Goal: Information Seeking & Learning: Learn about a topic

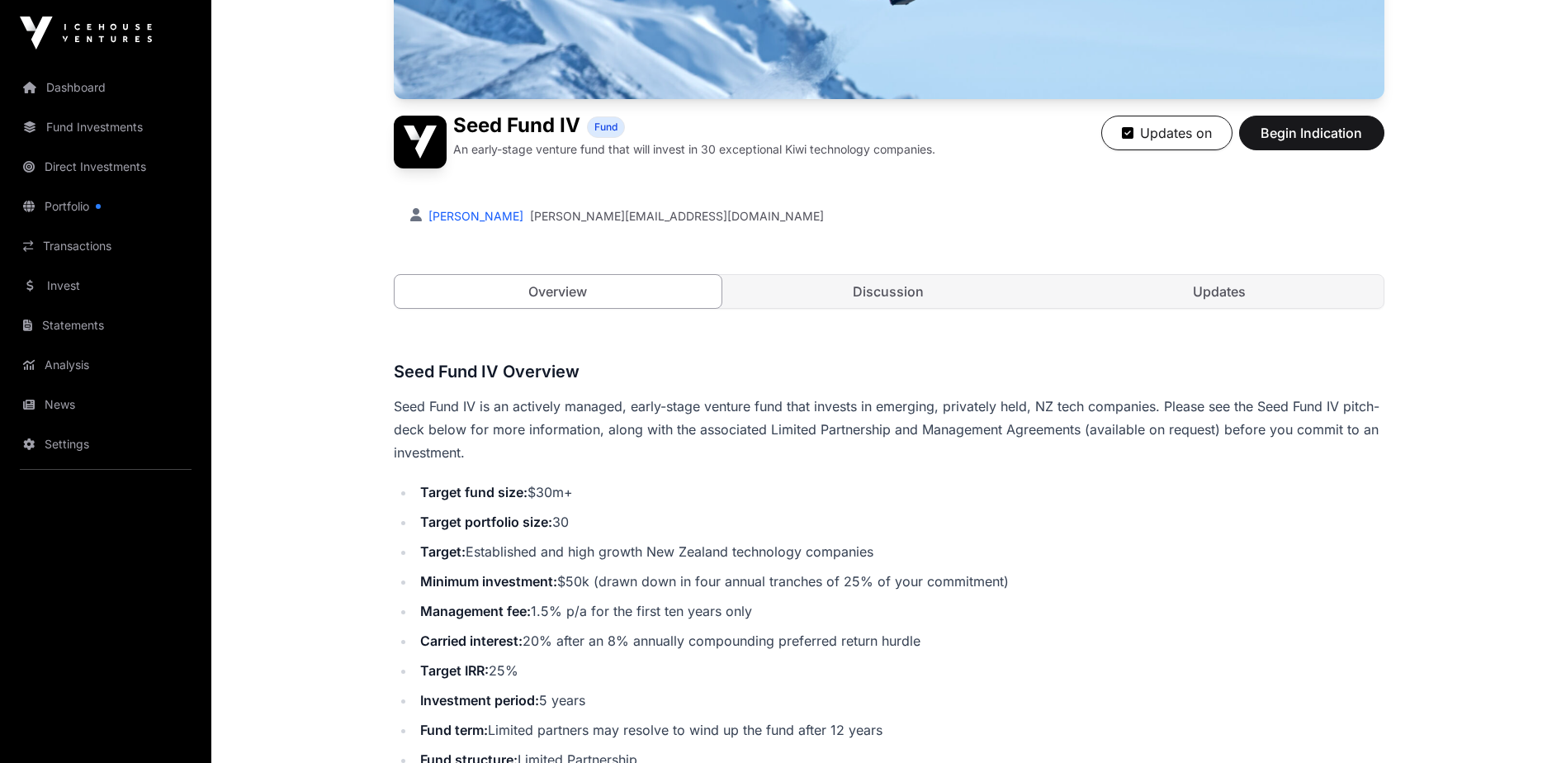
scroll to position [330, 0]
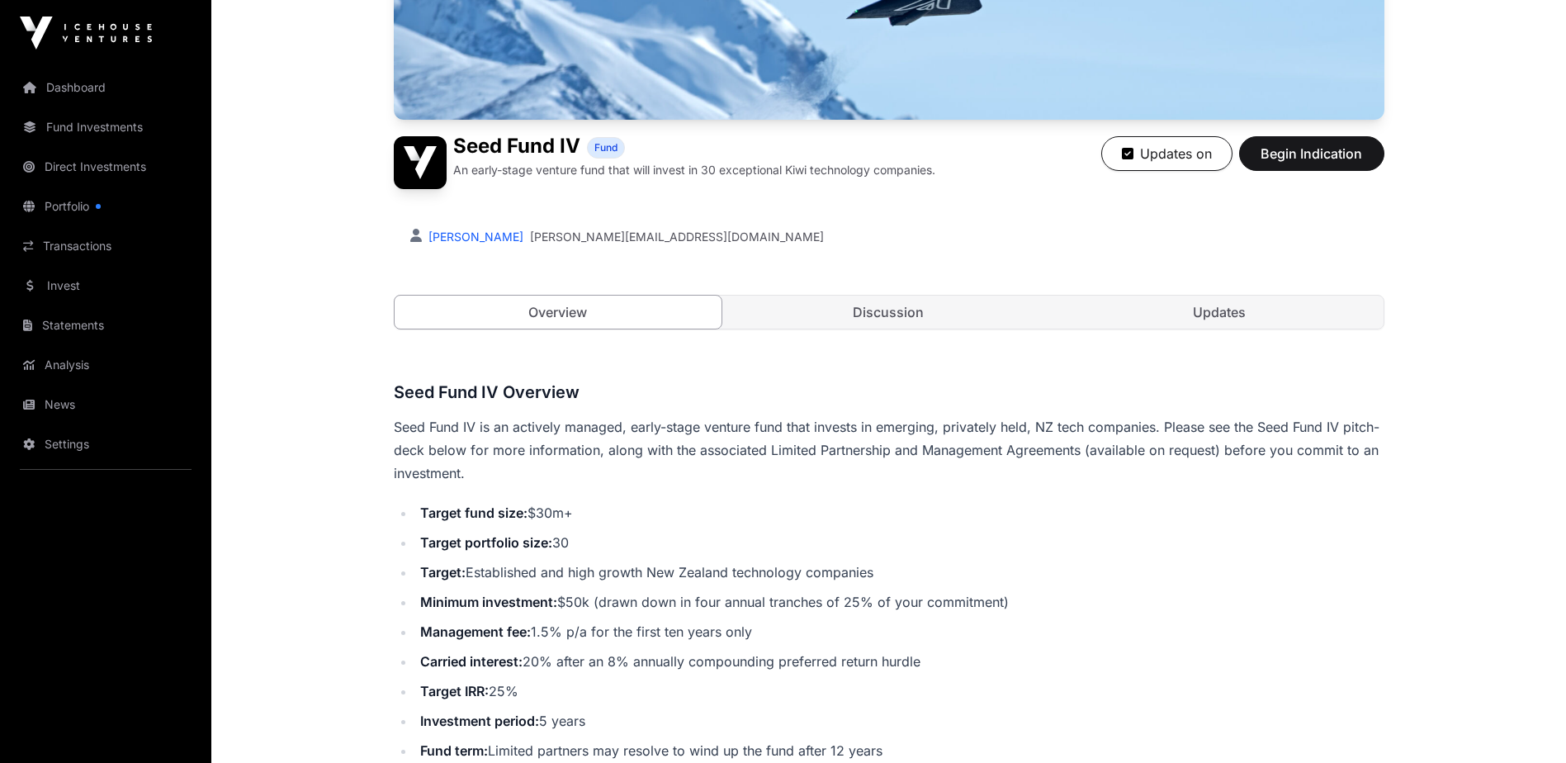
click at [899, 308] on link "Discussion" at bounding box center [889, 311] width 328 height 33
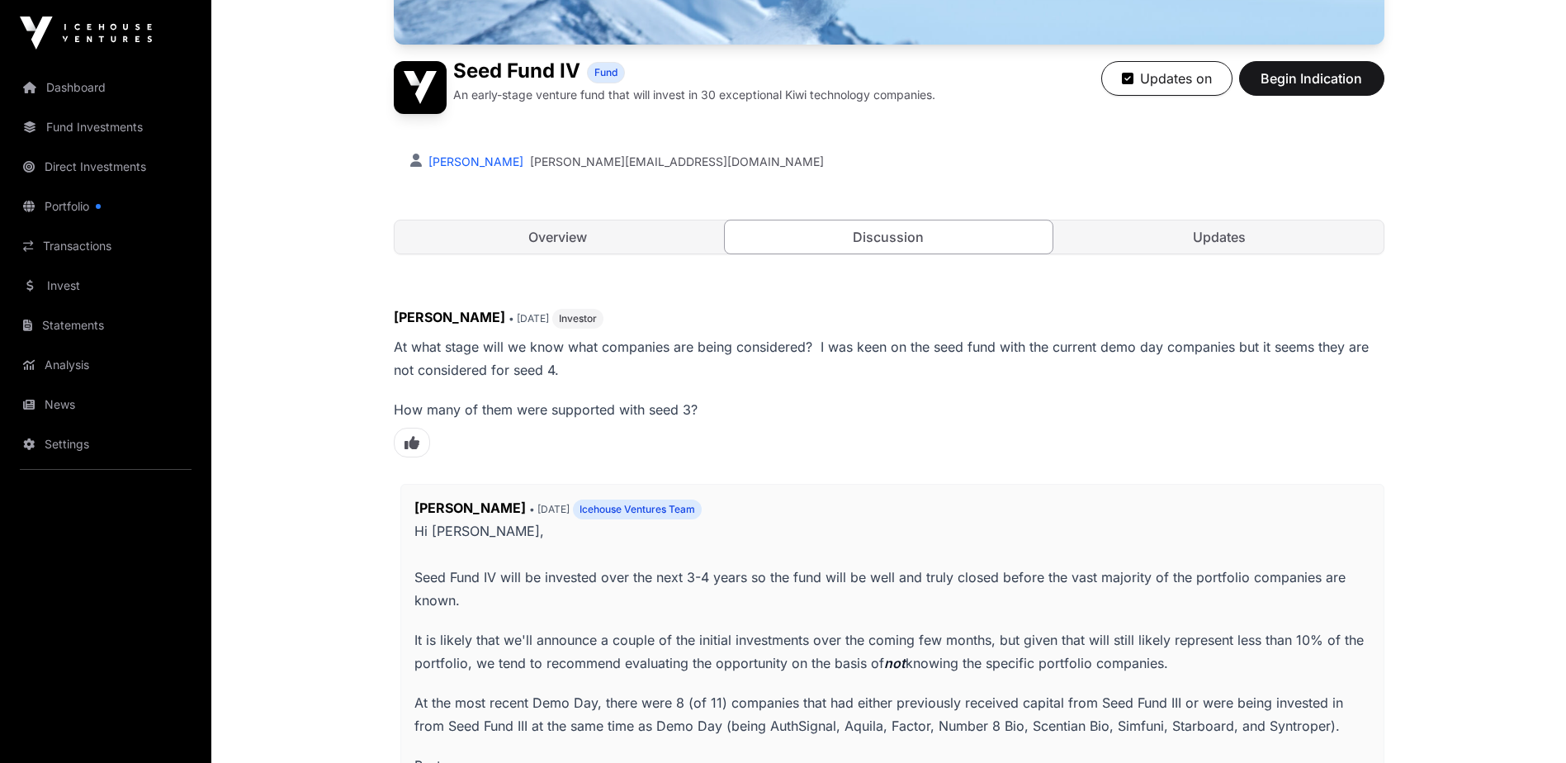
scroll to position [475, 0]
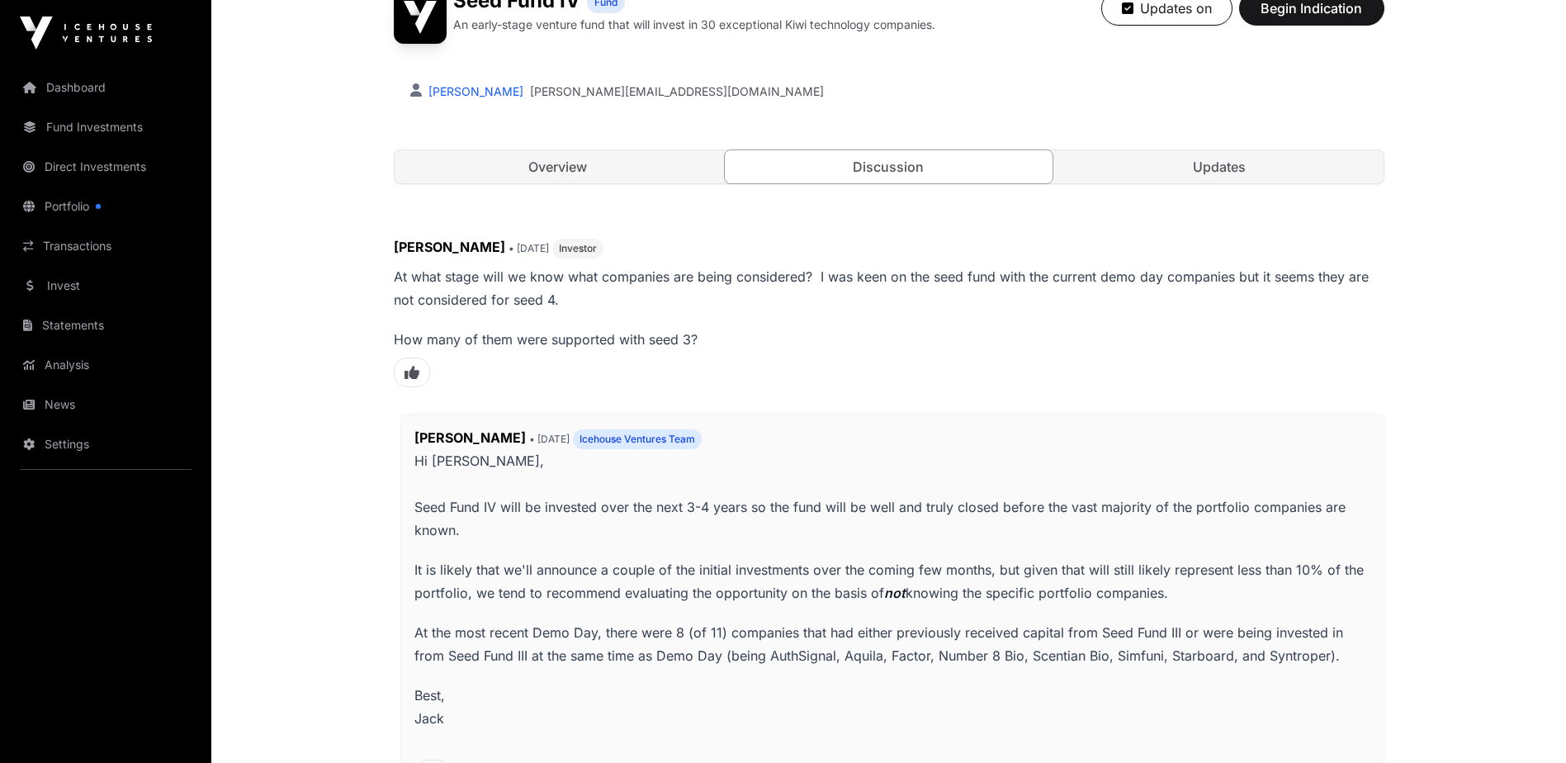
click at [1247, 168] on link "Updates" at bounding box center [1220, 166] width 328 height 33
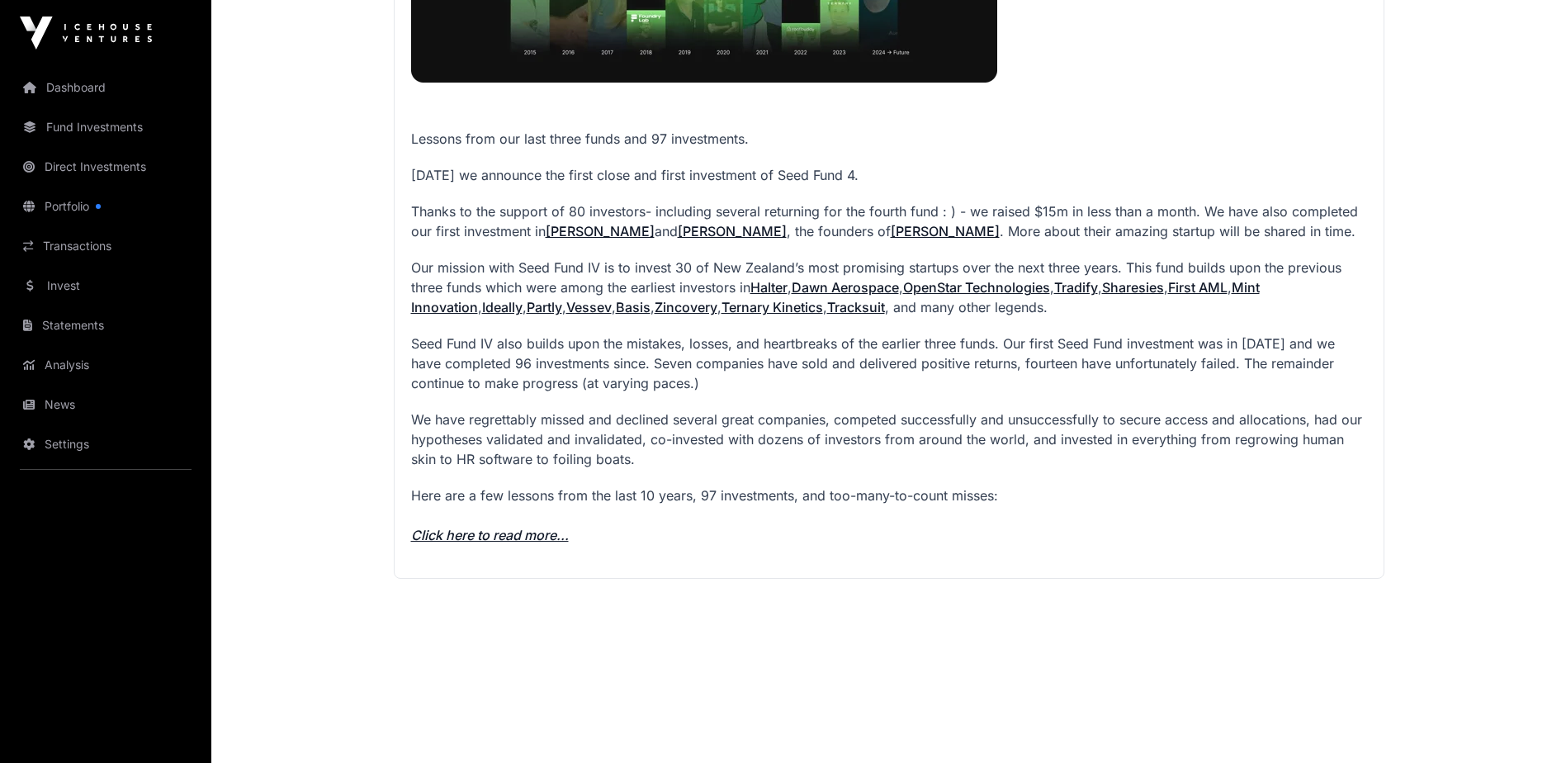
scroll to position [1878, 0]
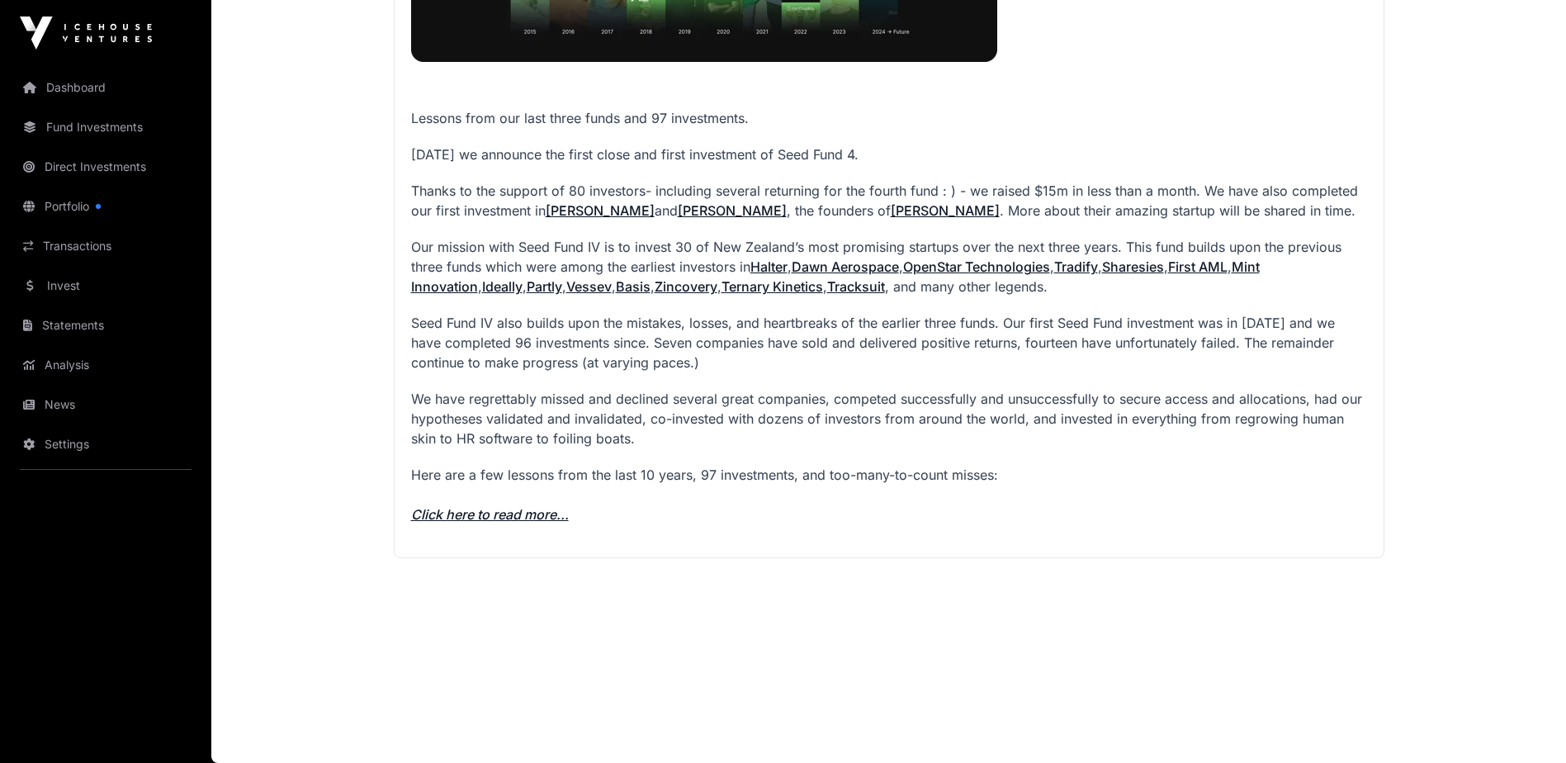
click at [503, 513] on link "Click here to read more..." at bounding box center [490, 514] width 158 height 17
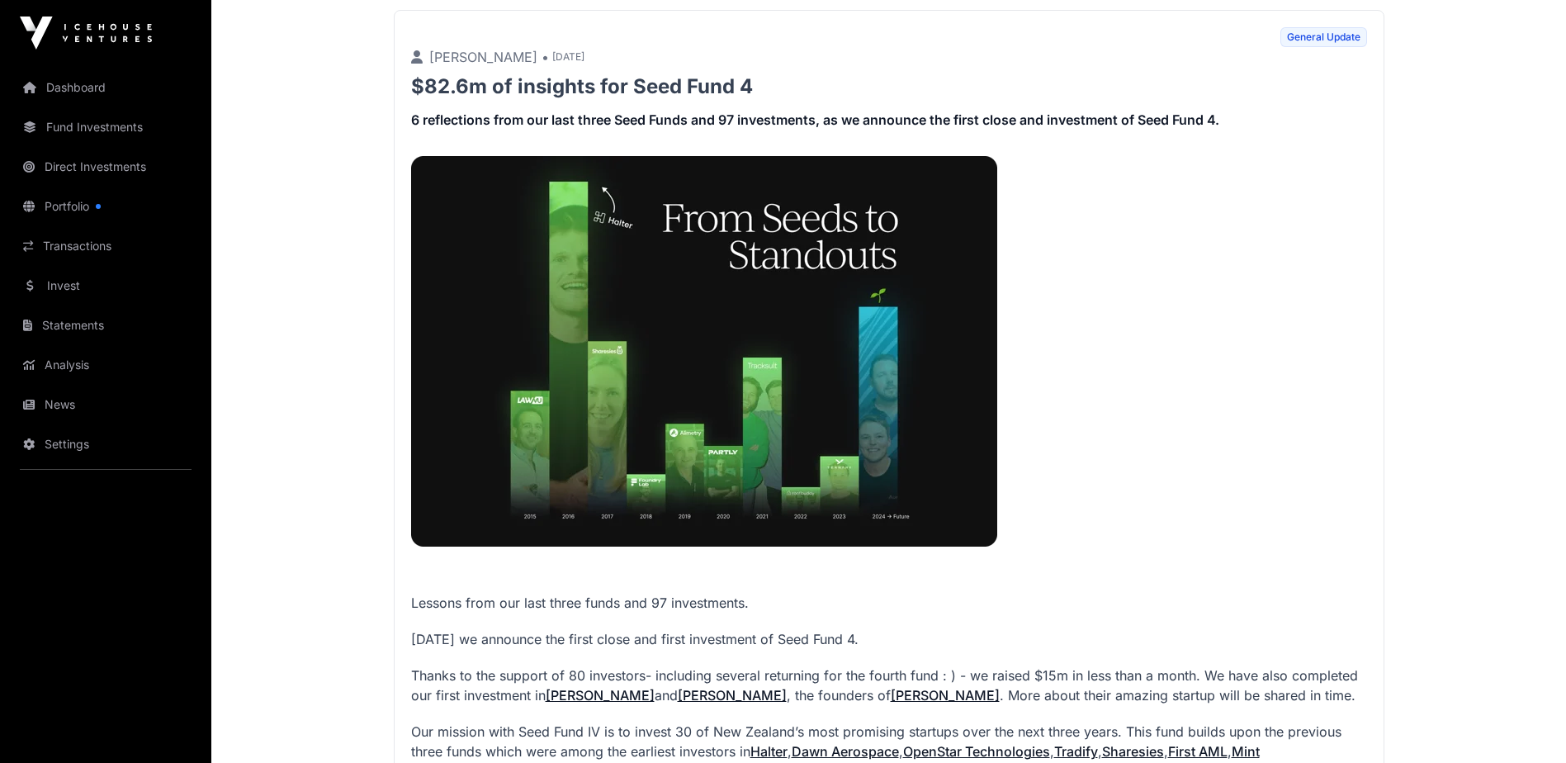
scroll to position [722, 0]
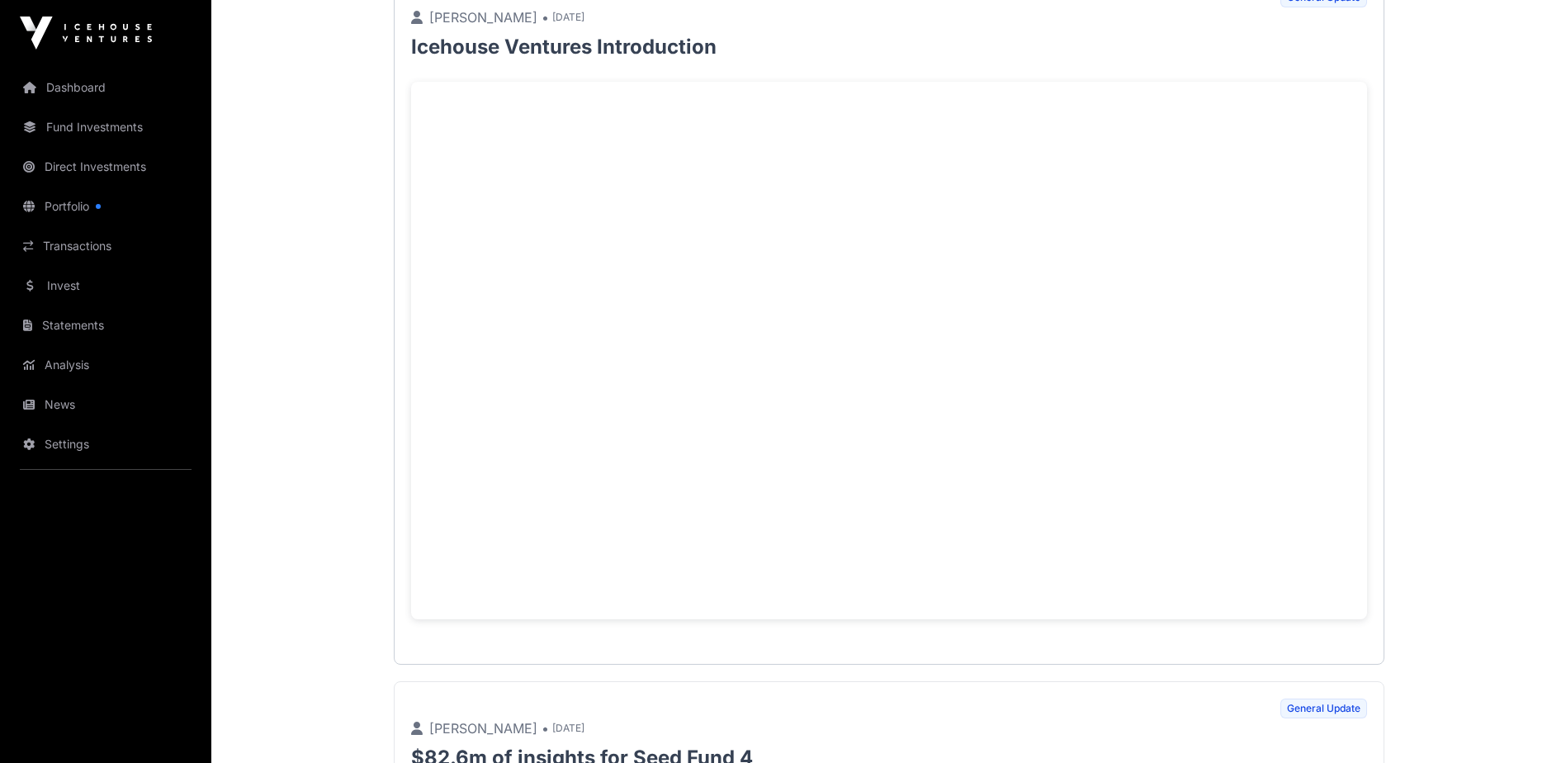
click at [67, 90] on link "Dashboard" at bounding box center [105, 87] width 185 height 36
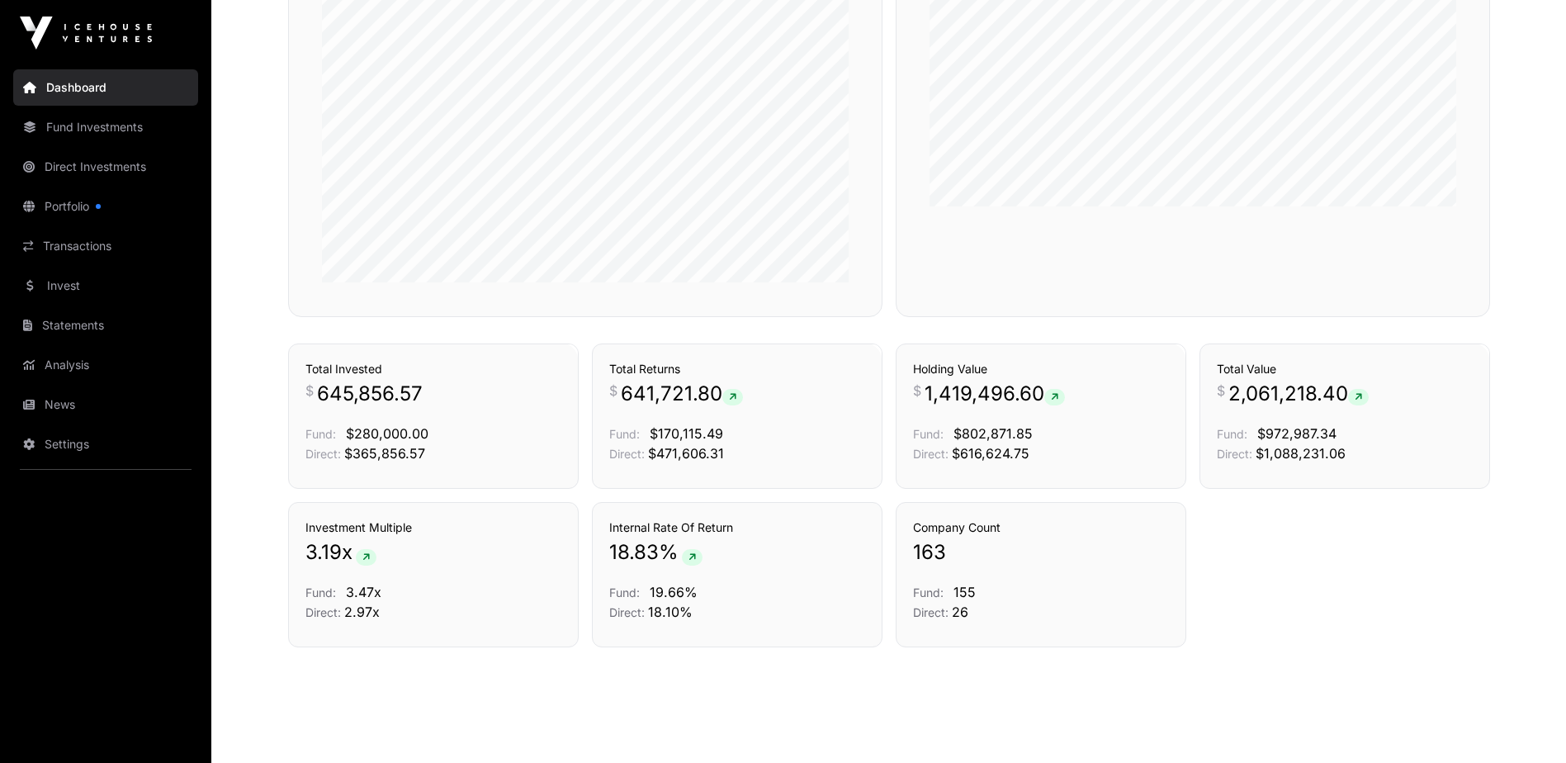
scroll to position [1094, 0]
